Goal: Find specific page/section: Find specific page/section

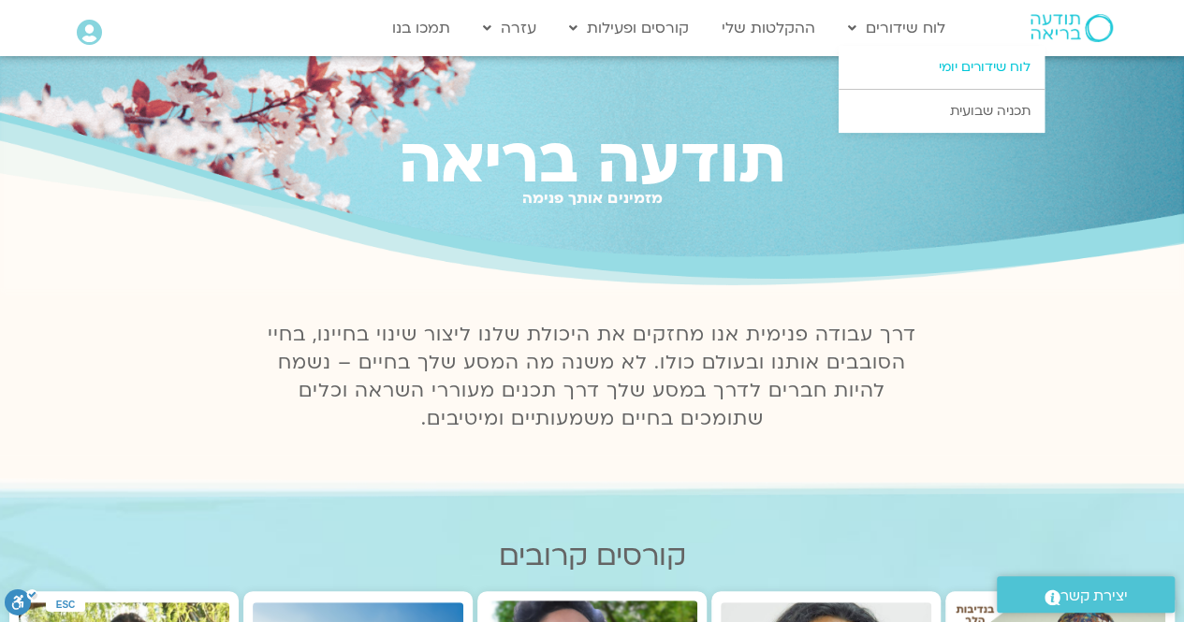
click at [939, 66] on link "לוח שידורים יומי" at bounding box center [942, 67] width 206 height 43
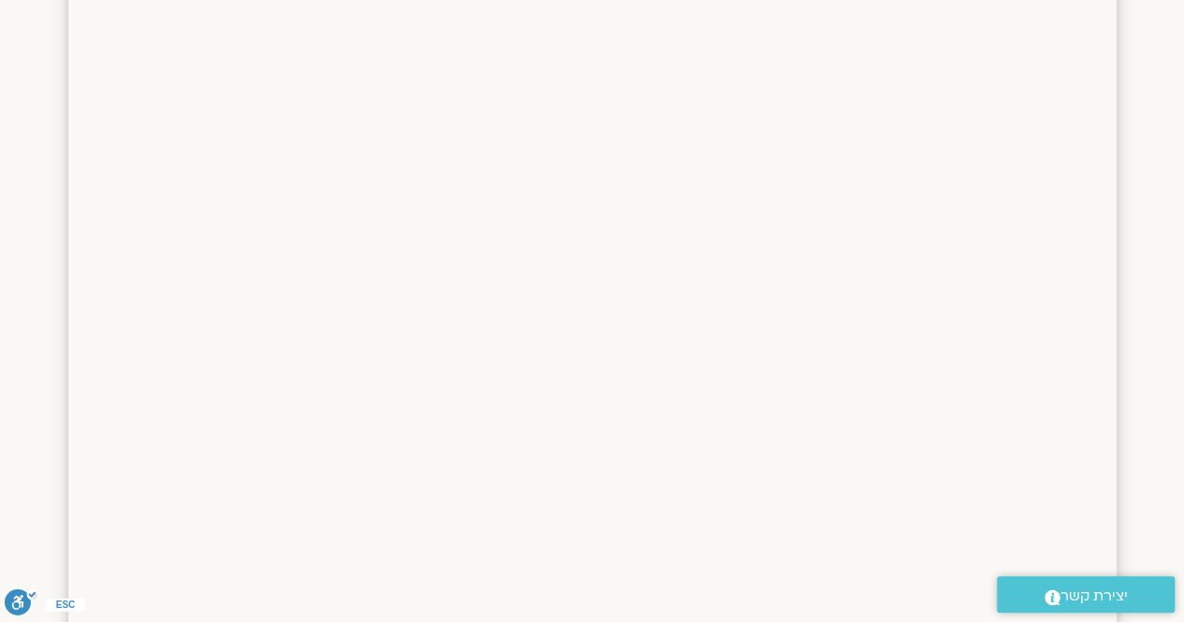
scroll to position [43, 0]
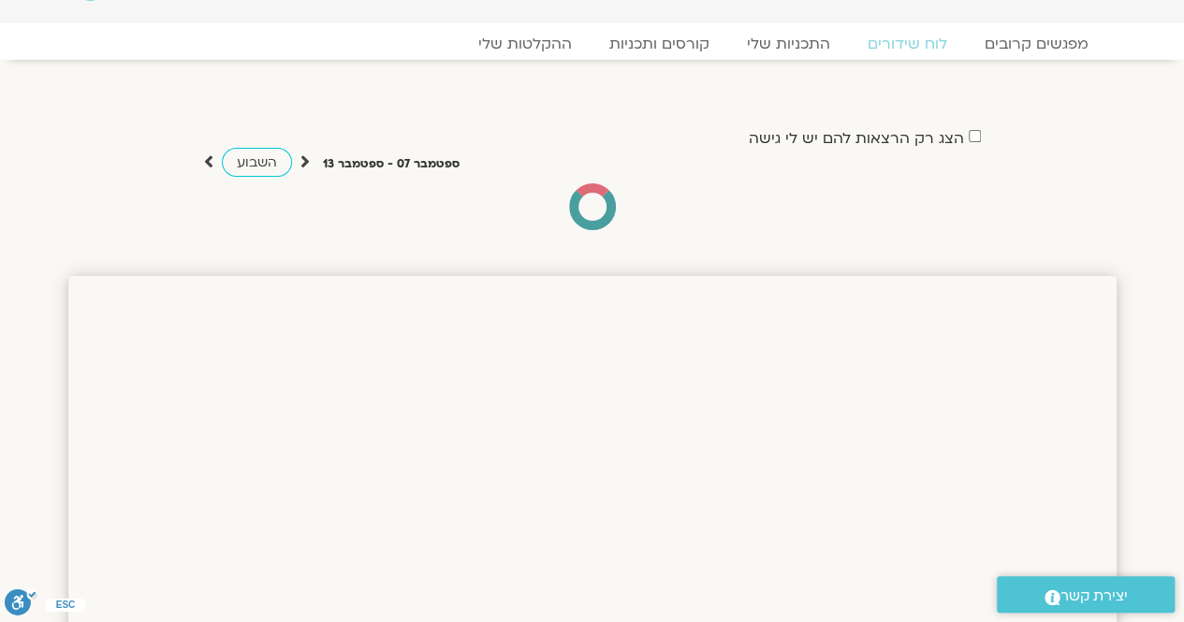
drag, startPoint x: 1188, startPoint y: 118, endPoint x: 1197, endPoint y: -74, distance: 192.1
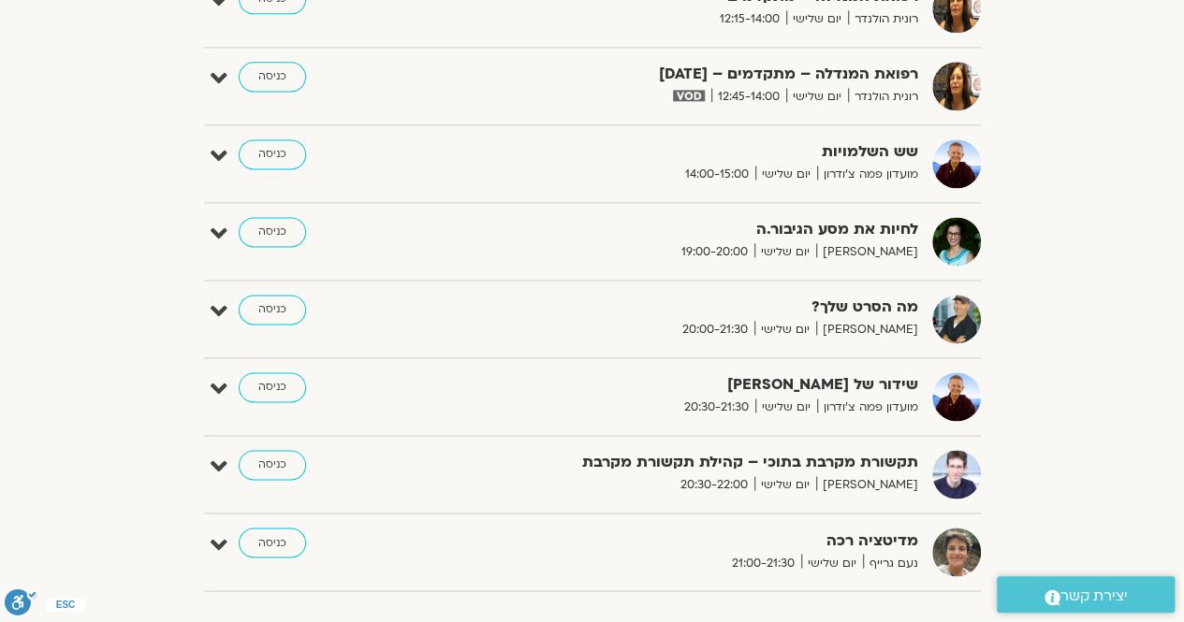
scroll to position [1256, 0]
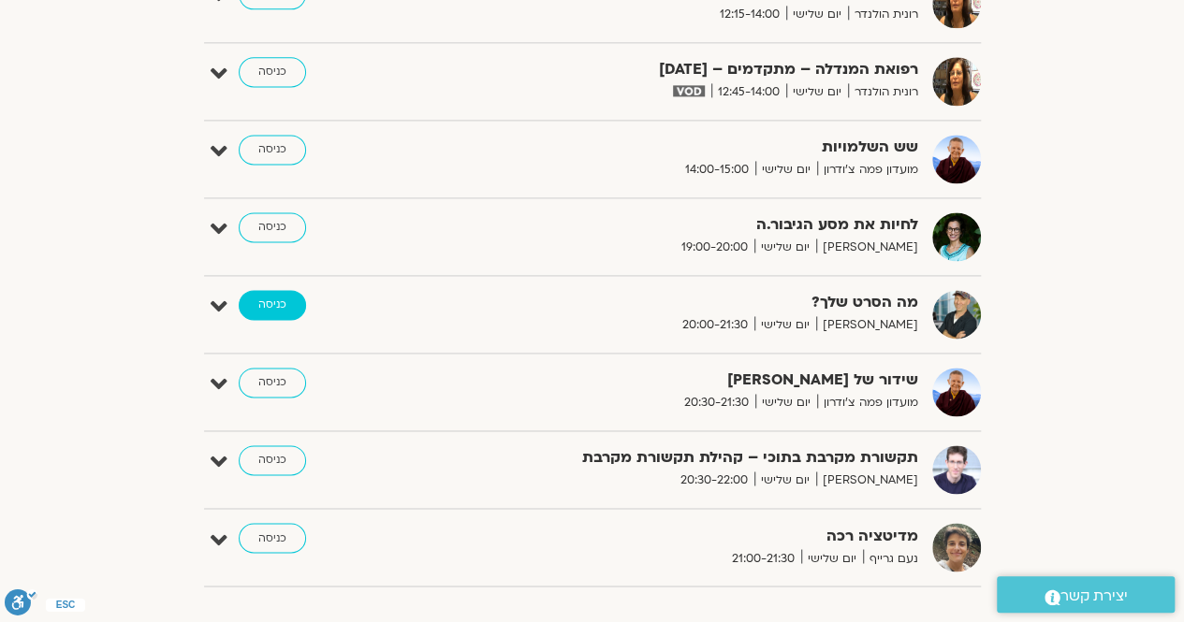
click at [273, 295] on link "כניסה" at bounding box center [272, 305] width 67 height 30
